Goal: Find contact information: Find contact information

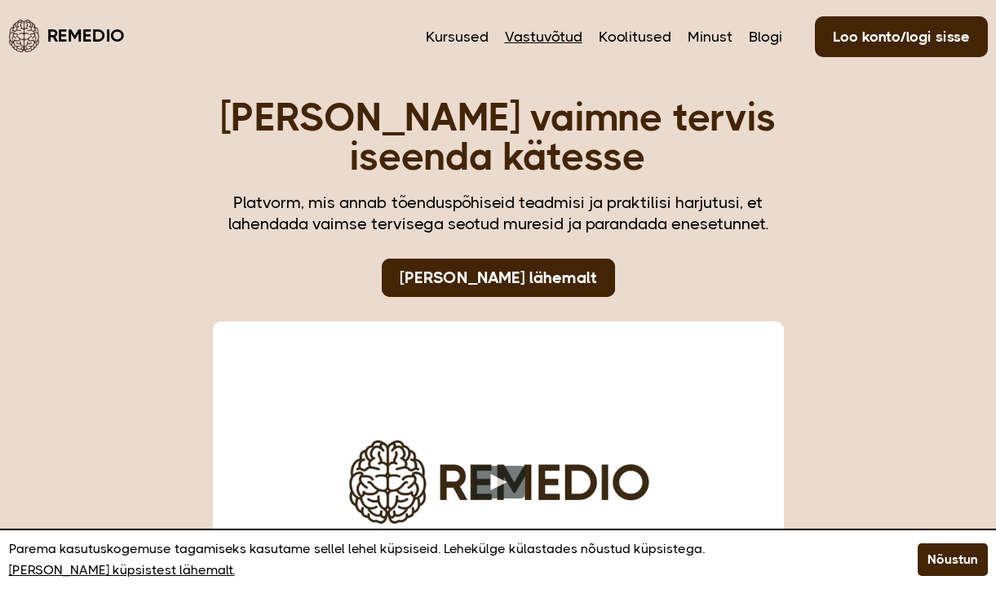
click at [530, 27] on link "Vastuvõtud" at bounding box center [544, 36] width 78 height 21
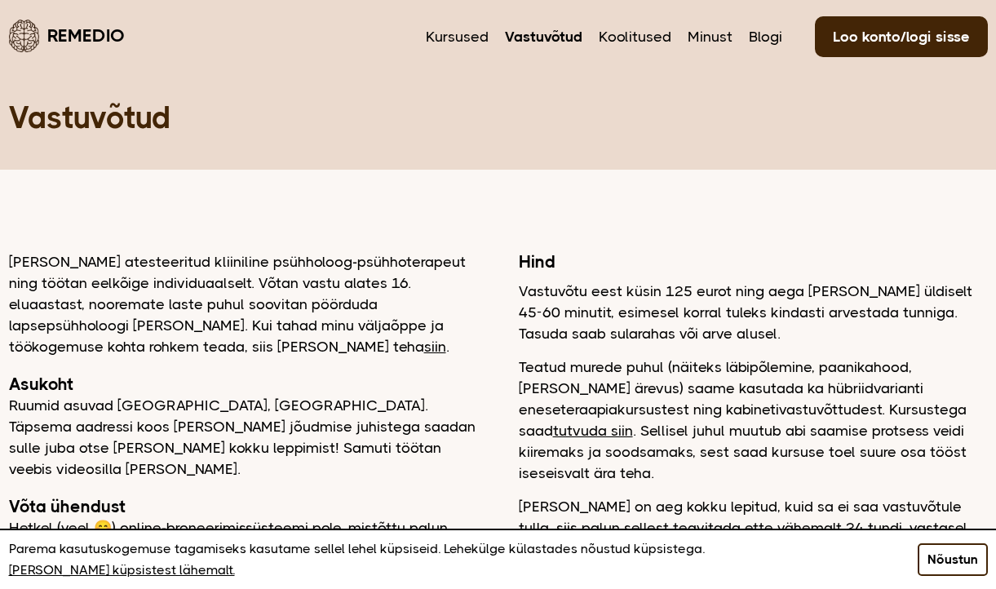
click at [974, 564] on button "Nõustun" at bounding box center [953, 560] width 70 height 33
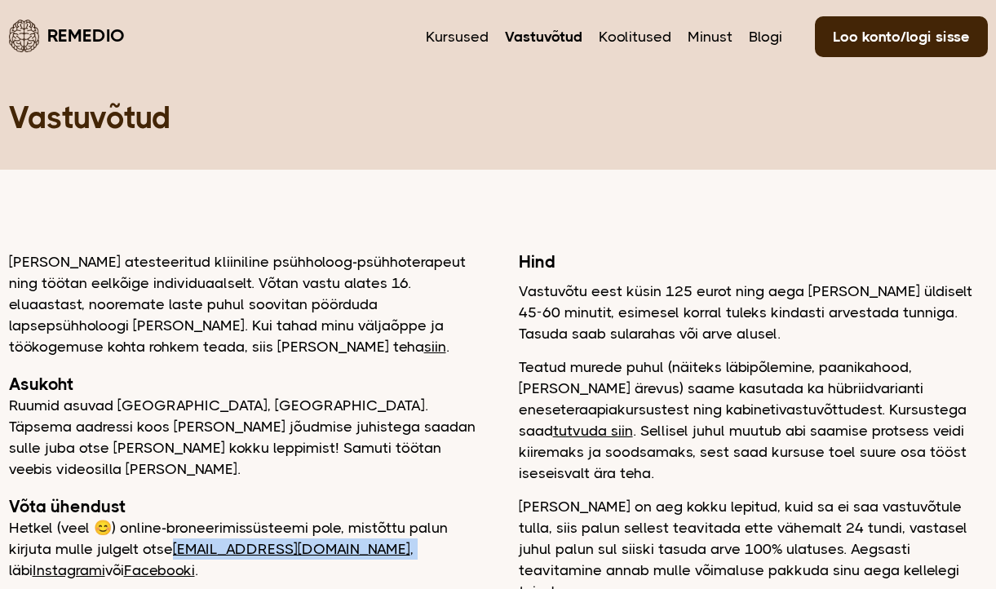
drag, startPoint x: 295, startPoint y: 528, endPoint x: 174, endPoint y: 537, distance: 121.1
click at [174, 537] on p "Hetkel (veel 😊) online-broneerimissüsteemi pole, mistõttu palun kirjuta mulle j…" at bounding box center [243, 549] width 469 height 64
copy p "Hetkel (veel 😊) online-broneerimissüsteemi pole, mistõttu palun kirjuta mulle j…"
